Goal: Information Seeking & Learning: Learn about a topic

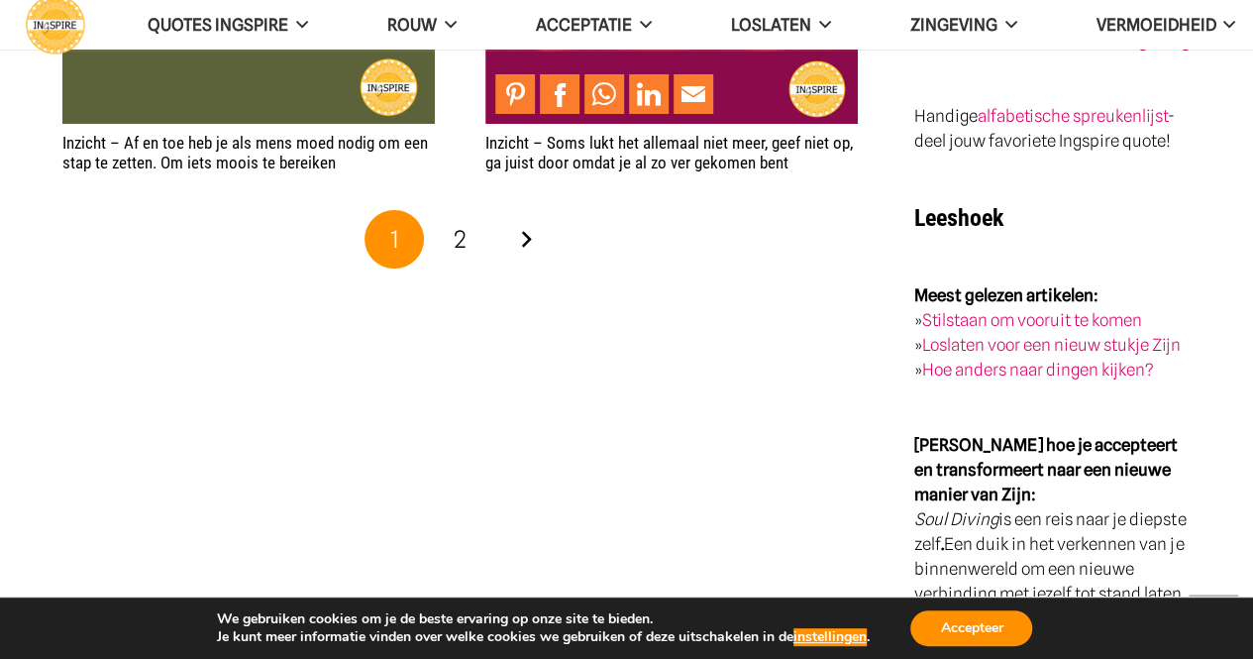
scroll to position [3566, 0]
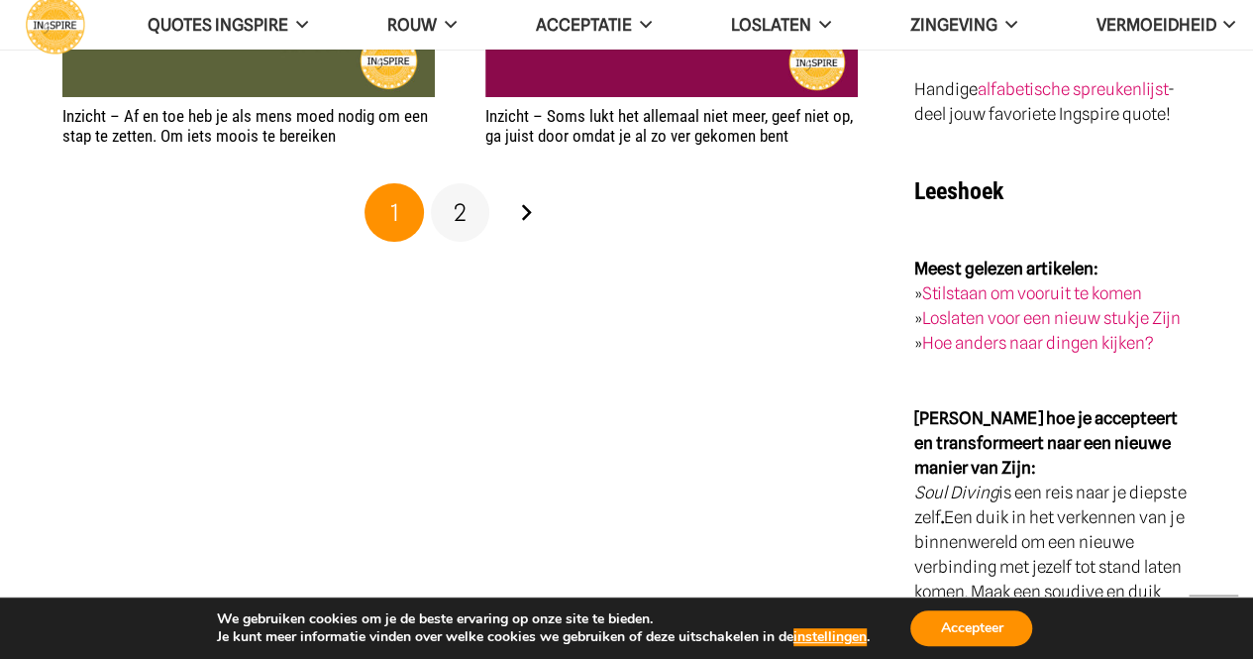
click at [466, 219] on span "2" at bounding box center [460, 212] width 13 height 29
